Goal: Task Accomplishment & Management: Manage account settings

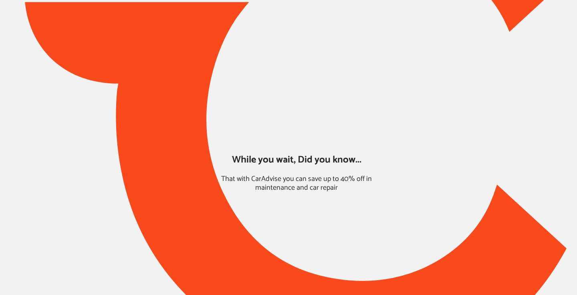
type input "*****"
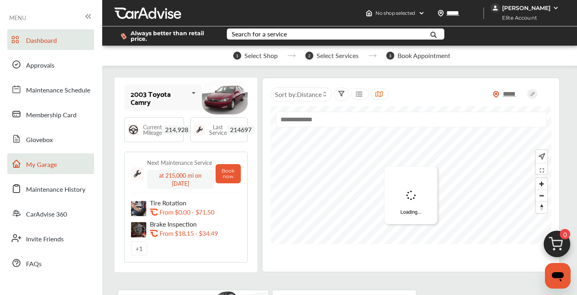
click at [43, 161] on span "My Garage" at bounding box center [41, 165] width 31 height 10
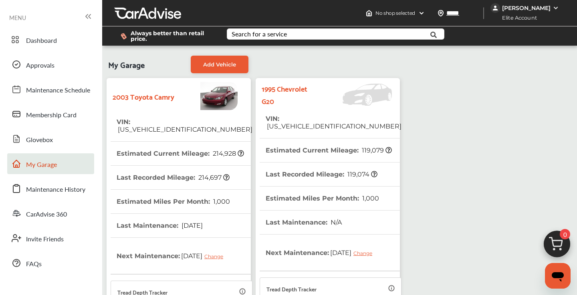
click at [364, 119] on tr "VIN : [US_VEHICLE_IDENTIFICATION_NUMBER]" at bounding box center [330, 123] width 142 height 32
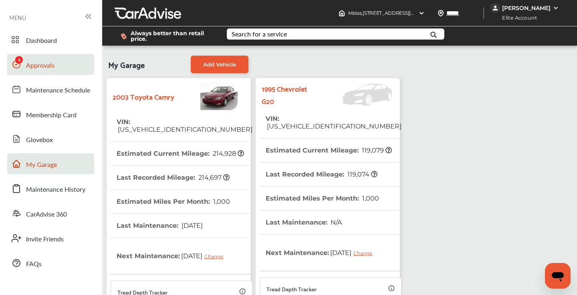
click at [38, 64] on span "Approvals" at bounding box center [40, 65] width 28 height 10
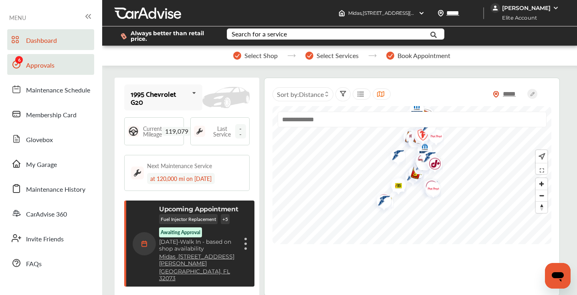
click at [50, 69] on span "Approvals" at bounding box center [40, 65] width 28 height 10
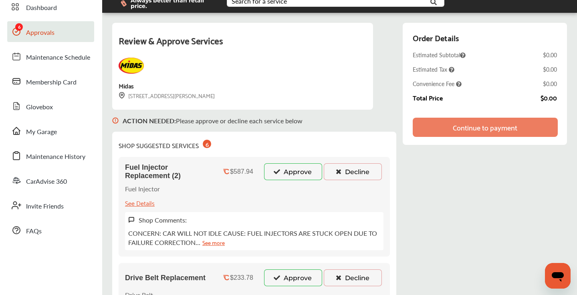
scroll to position [36, 0]
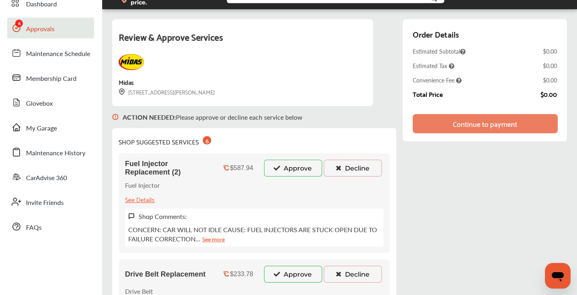
click at [213, 241] on link "See more" at bounding box center [213, 238] width 22 height 9
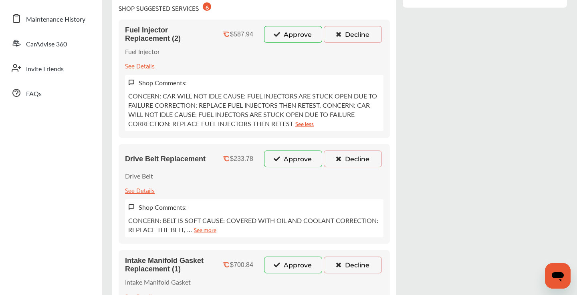
scroll to position [172, 0]
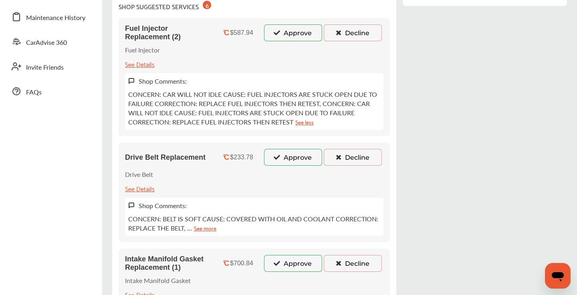
click at [203, 229] on link "See more" at bounding box center [205, 227] width 22 height 9
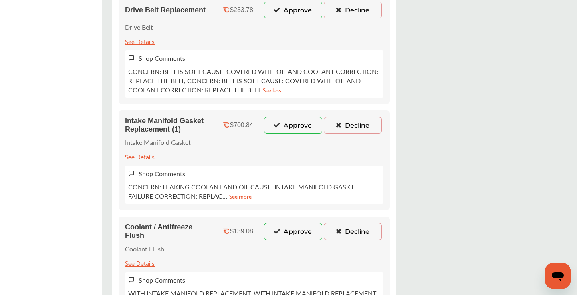
scroll to position [322, 0]
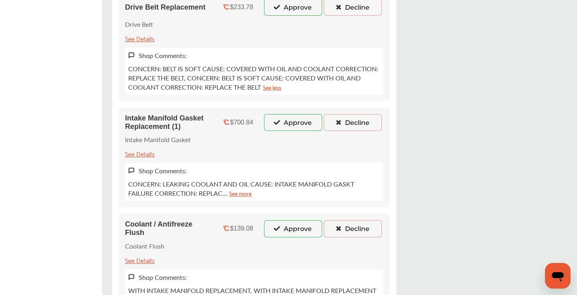
click at [229, 195] on link "See more" at bounding box center [240, 193] width 22 height 9
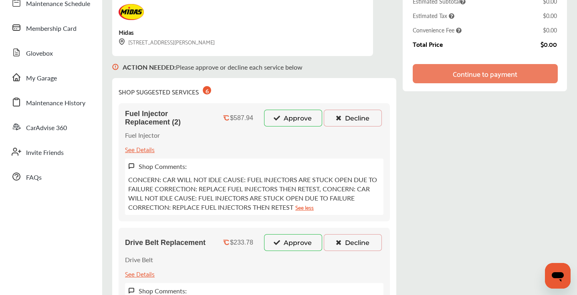
scroll to position [129, 0]
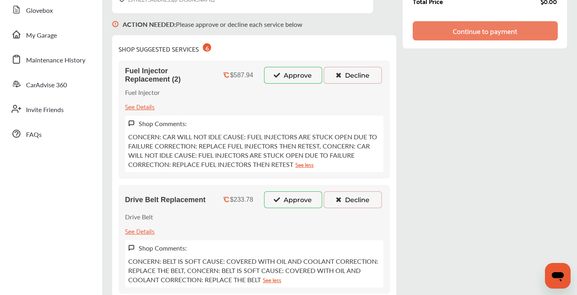
click at [286, 73] on button "Approve" at bounding box center [293, 75] width 58 height 17
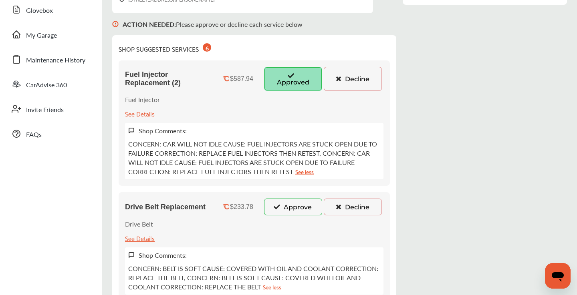
click at [298, 207] on button "Approve" at bounding box center [293, 207] width 58 height 17
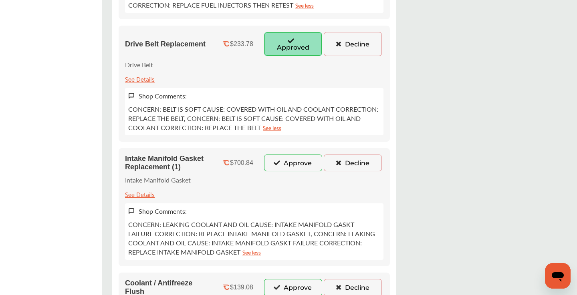
scroll to position [305, 0]
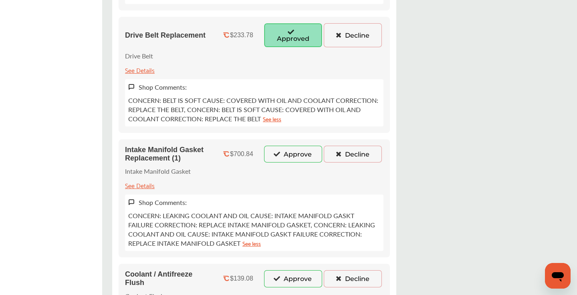
click at [289, 159] on button "Approve" at bounding box center [293, 154] width 58 height 17
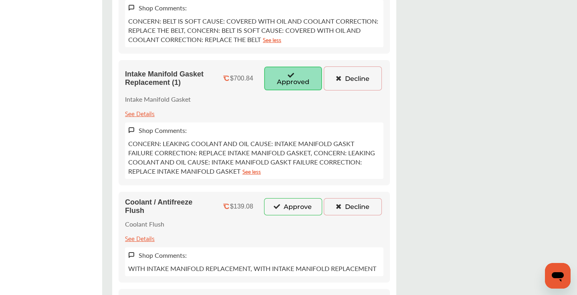
scroll to position [412, 0]
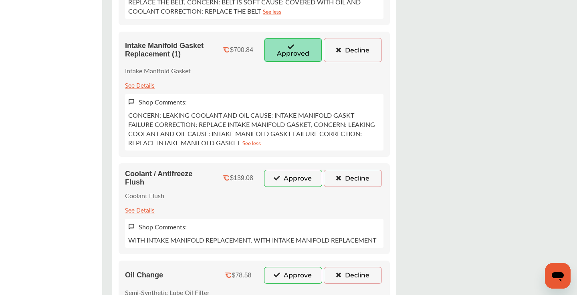
click at [290, 179] on button "Approve" at bounding box center [293, 178] width 58 height 17
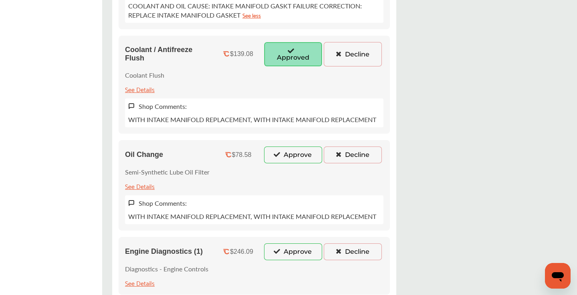
scroll to position [547, 0]
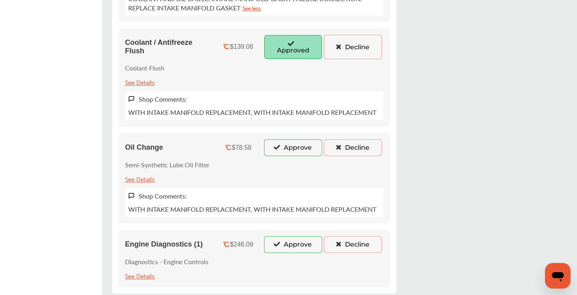
click at [289, 149] on button "Approve" at bounding box center [293, 147] width 58 height 17
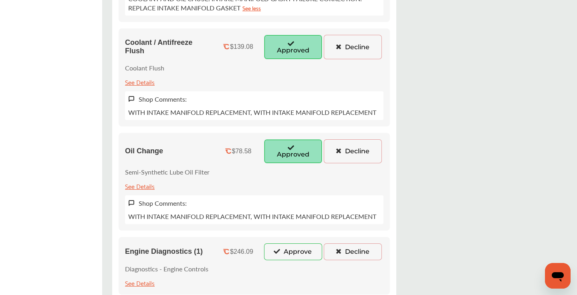
click at [291, 253] on button "Approve" at bounding box center [293, 251] width 58 height 17
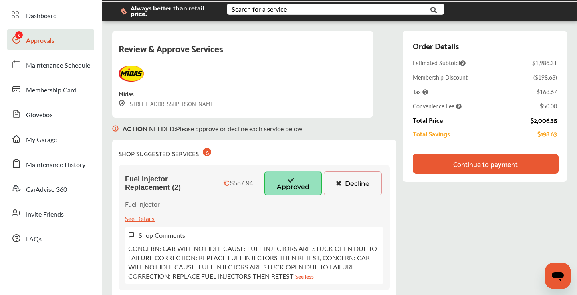
scroll to position [0, 0]
